Goal: Book appointment/travel/reservation

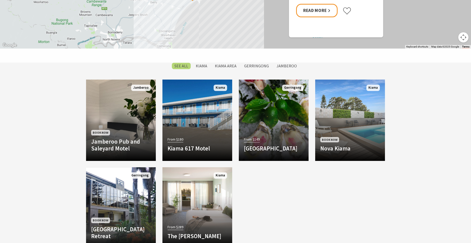
scroll to position [382, 0]
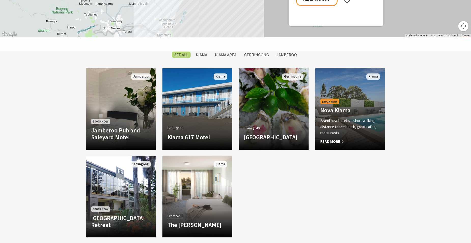
click at [360, 114] on h4 "Nova Kiama" at bounding box center [350, 110] width 60 height 7
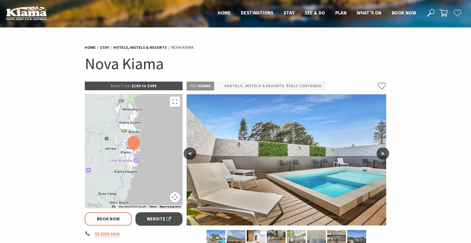
select select "3"
select select "2"
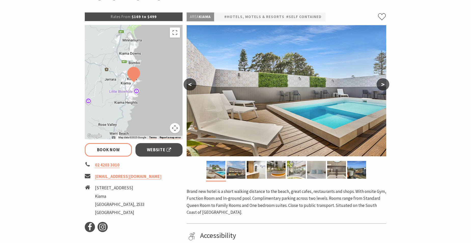
scroll to position [76, 0]
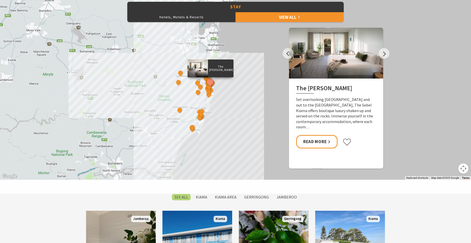
scroll to position [204, 0]
